Goal: Information Seeking & Learning: Check status

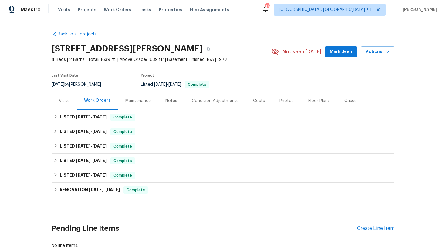
click at [68, 99] on div "Visits" at bounding box center [64, 101] width 11 height 6
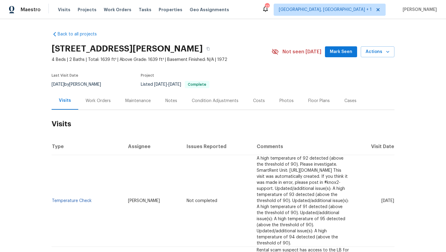
scroll to position [81, 0]
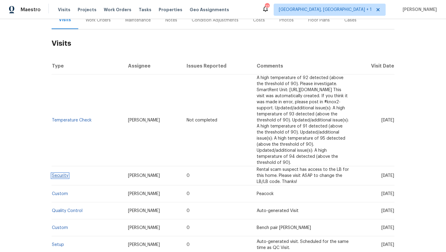
click at [66, 174] on link "Security" at bounding box center [60, 176] width 16 height 4
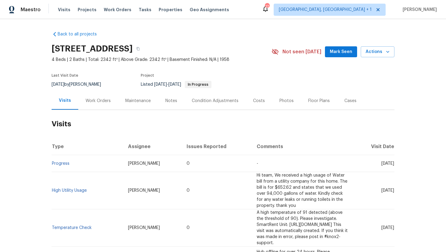
click at [96, 99] on div "Work Orders" at bounding box center [98, 101] width 25 height 6
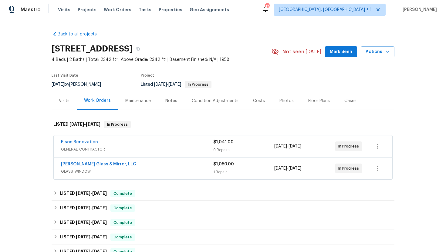
click at [141, 153] on div "Elson Renovation GENERAL_CONTRACTOR" at bounding box center [137, 146] width 152 height 15
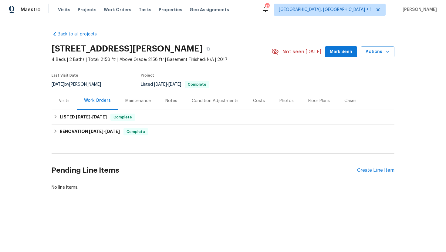
click at [55, 102] on div "Visits" at bounding box center [64, 101] width 25 height 18
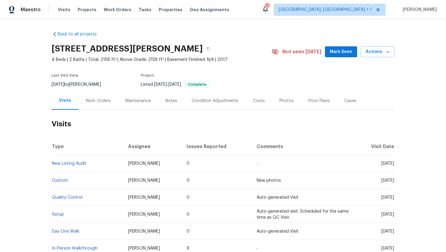
drag, startPoint x: 370, startPoint y: 164, endPoint x: 394, endPoint y: 168, distance: 24.2
click at [394, 168] on td "Thu, Aug 21 2025" at bounding box center [375, 163] width 40 height 17
copy span "Aug 21 2025"
click at [92, 103] on div "Work Orders" at bounding box center [98, 101] width 25 height 6
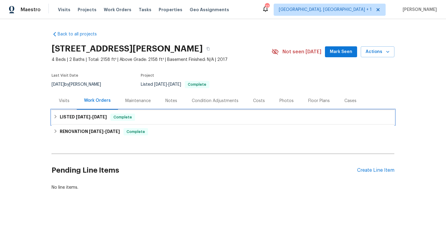
click at [107, 115] on span "8/22/25" at bounding box center [99, 117] width 15 height 4
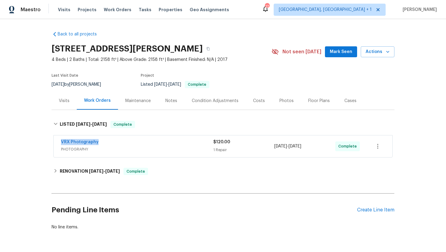
drag, startPoint x: 107, startPoint y: 145, endPoint x: 52, endPoint y: 141, distance: 55.4
click at [52, 141] on div "VRX Photography PHOTOGRAPHY $120.00 1 Repair 8/21/2025 - 8/22/2025 Complete" at bounding box center [223, 146] width 343 height 25
copy link "VRX Photography"
drag, startPoint x: 321, startPoint y: 149, endPoint x: 267, endPoint y: 147, distance: 53.8
click at [266, 147] on div "VRX Photography PHOTOGRAPHY $120.00 1 Repair 8/21/2025 - 8/22/2025 Complete" at bounding box center [216, 146] width 310 height 15
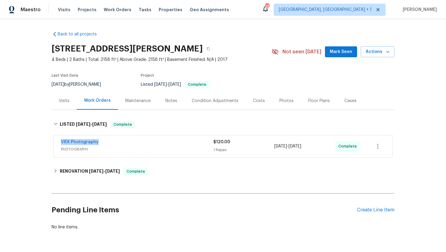
copy div "8/21/2025 - 8/22/2025"
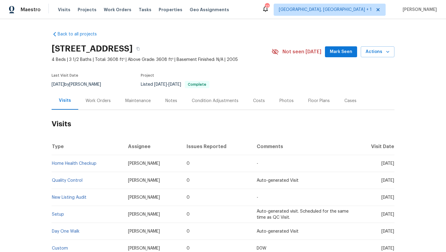
drag, startPoint x: 369, startPoint y: 165, endPoint x: 390, endPoint y: 167, distance: 21.1
click at [390, 167] on td "Fri, Aug 15 2025" at bounding box center [375, 163] width 40 height 17
copy span "Aug 15 2025"
click at [99, 102] on div "Work Orders" at bounding box center [98, 101] width 25 height 6
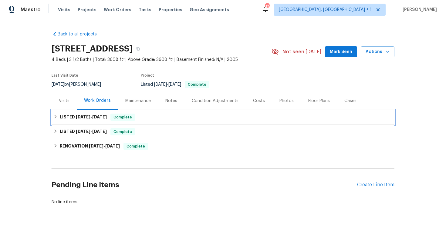
click at [103, 120] on h6 "LISTED 7/28/25 - 7/28/25" at bounding box center [83, 117] width 47 height 7
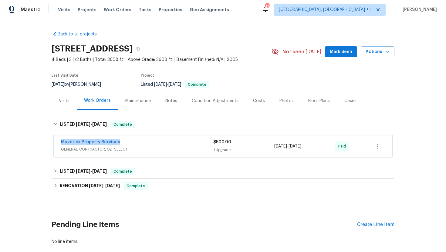
drag, startPoint x: 126, startPoint y: 142, endPoint x: 39, endPoint y: 143, distance: 87.4
click at [39, 143] on div "Back to all projects 925 Siena Dr, Southlake, TX 76092 4 Beds | 3 1/2 Baths | T…" at bounding box center [223, 135] width 446 height 233
copy link "Maverick Property Services"
drag, startPoint x: 322, startPoint y: 148, endPoint x: 274, endPoint y: 148, distance: 47.9
click at [274, 148] on div "7/28/2025 - 7/28/2025" at bounding box center [304, 146] width 61 height 15
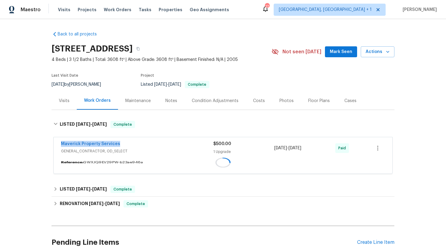
copy span "7/28/2025 - 7/28/2025"
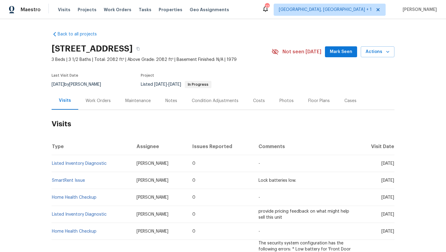
click at [94, 102] on div "Work Orders" at bounding box center [98, 101] width 25 height 6
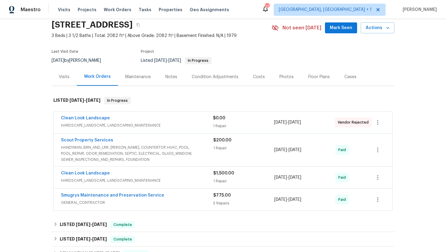
scroll to position [27, 0]
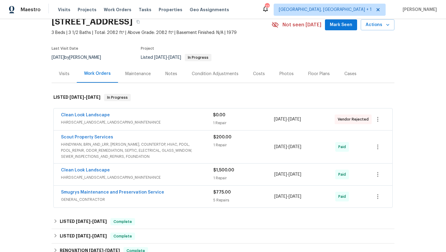
click at [145, 121] on span "HARDSCAPE_LANDSCAPE, LANDSCAPING_MAINTENANCE" at bounding box center [137, 123] width 152 height 6
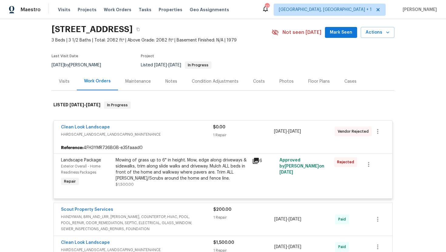
scroll to position [0, 0]
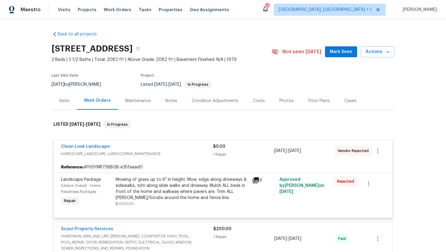
click at [71, 104] on div "Visits" at bounding box center [64, 101] width 25 height 18
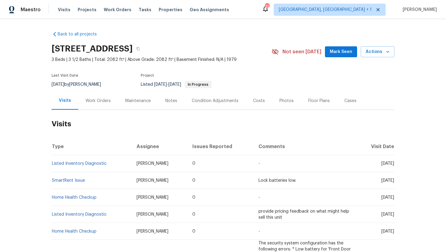
click at [381, 165] on span "[DATE]" at bounding box center [387, 164] width 13 height 4
drag, startPoint x: 368, startPoint y: 164, endPoint x: 394, endPoint y: 167, distance: 25.3
click at [394, 167] on td "[DATE]" at bounding box center [376, 163] width 38 height 17
copy span "[DATE]"
click at [94, 100] on div "Work Orders" at bounding box center [98, 101] width 25 height 6
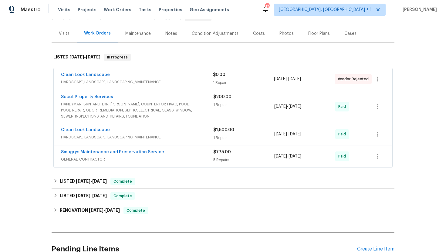
scroll to position [69, 0]
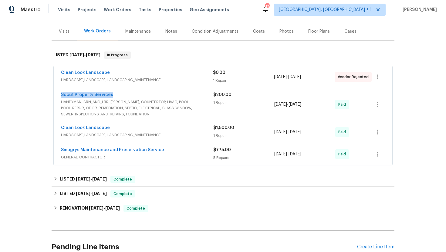
drag, startPoint x: 119, startPoint y: 96, endPoint x: 48, endPoint y: 96, distance: 70.7
click at [48, 96] on div "Back to all projects [STREET_ADDRESS] 3 Beds | 3 1/2 Baths | Total: 2082 ft² | …" at bounding box center [223, 135] width 446 height 233
copy link "Scout Property Services"
drag, startPoint x: 320, startPoint y: 108, endPoint x: 275, endPoint y: 105, distance: 45.3
click at [275, 105] on div "[DATE] - [DATE]" at bounding box center [304, 104] width 61 height 25
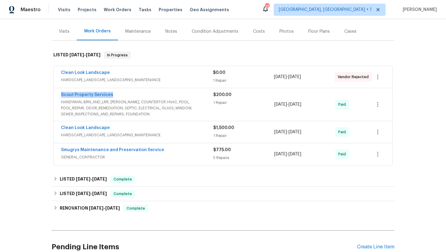
copy span "[DATE] - [DATE]"
